Goal: Information Seeking & Learning: Check status

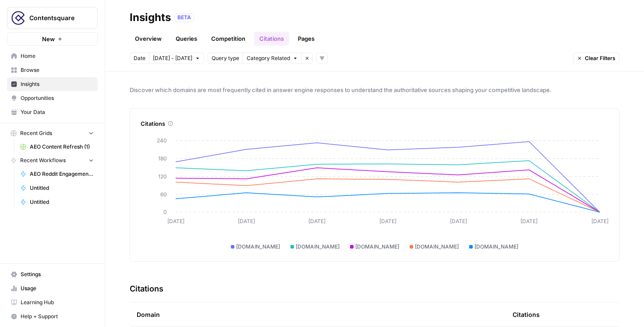
click at [149, 39] on link "Overview" at bounding box center [148, 39] width 37 height 14
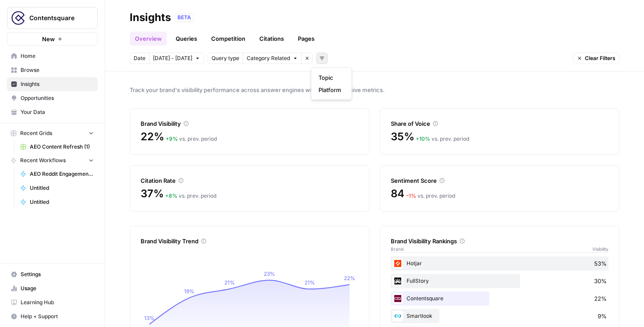
click at [319, 57] on button "Add filters" at bounding box center [321, 58] width 11 height 11
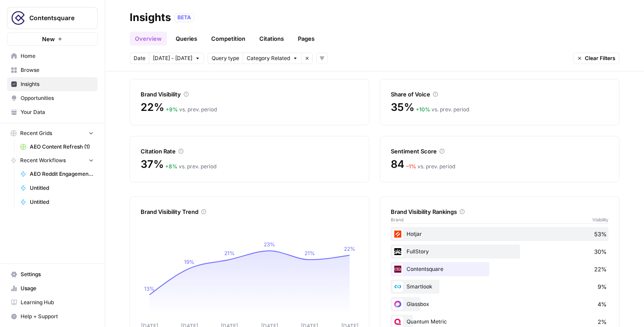
scroll to position [27, 0]
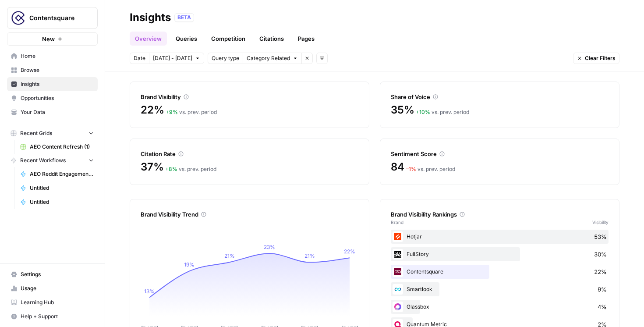
click at [172, 58] on span "[DATE] - [DATE]" at bounding box center [172, 58] width 39 height 8
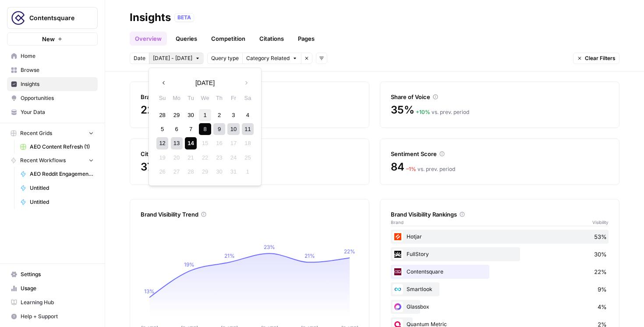
click at [205, 116] on div "1" at bounding box center [205, 115] width 12 height 12
click at [191, 142] on div "14" at bounding box center [191, 143] width 12 height 12
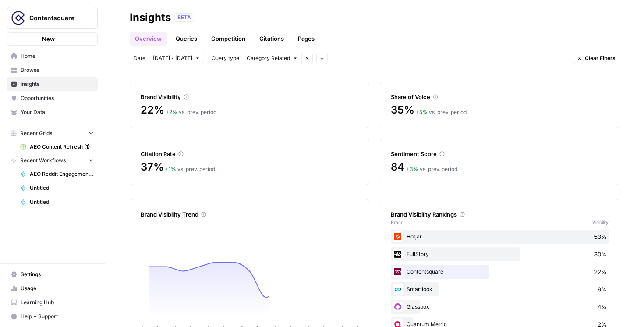
click at [165, 59] on span "[DATE] - [DATE]" at bounding box center [172, 58] width 39 height 8
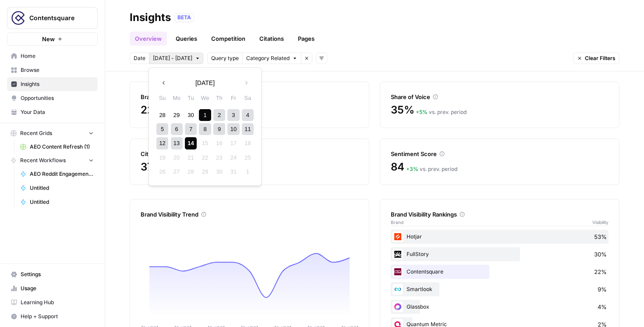
click at [163, 81] on icon "button" at bounding box center [164, 83] width 6 height 6
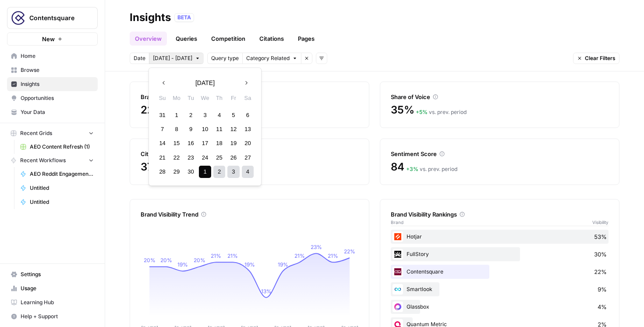
click at [176, 116] on div "1" at bounding box center [177, 115] width 12 height 12
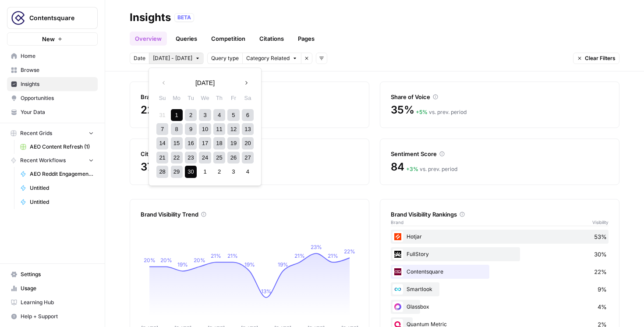
click at [192, 170] on div "30" at bounding box center [191, 171] width 12 height 12
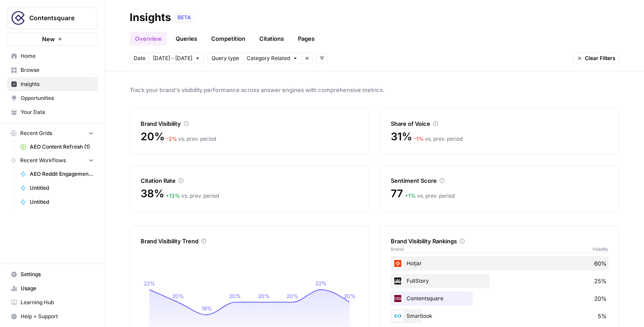
click at [188, 39] on link "Queries" at bounding box center [186, 39] width 32 height 14
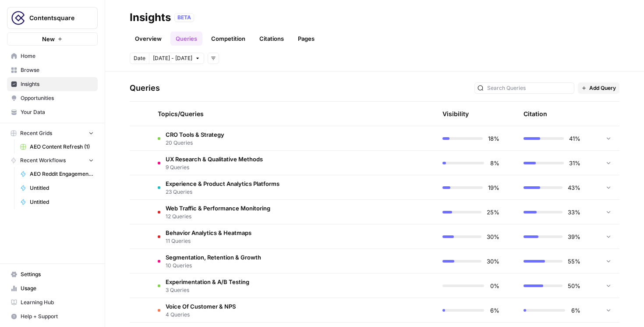
scroll to position [179, 0]
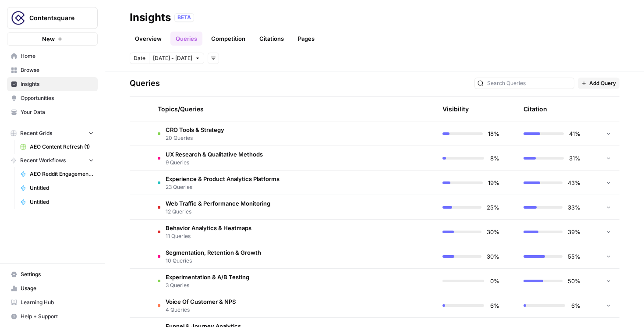
click at [234, 132] on td "CRO Tools & Strategy 20 Queries" at bounding box center [251, 133] width 201 height 24
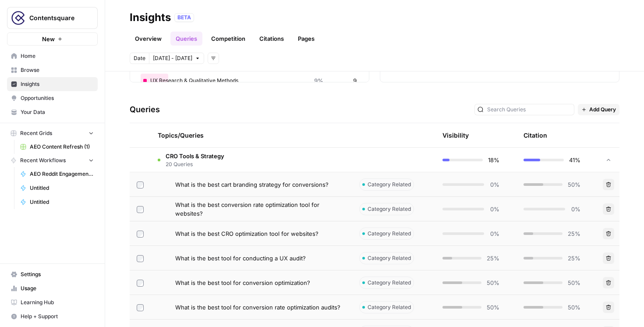
scroll to position [153, 0]
click at [208, 163] on span "20 Queries" at bounding box center [194, 164] width 59 height 8
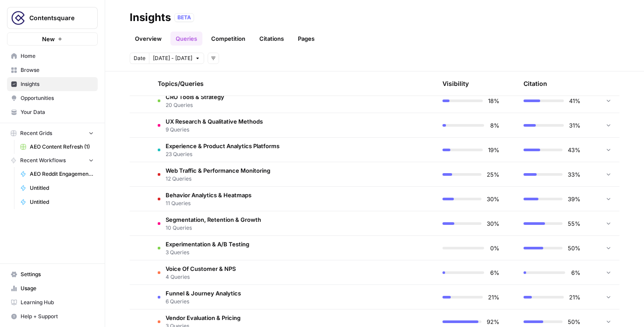
scroll to position [214, 0]
